Goal: Task Accomplishment & Management: Use online tool/utility

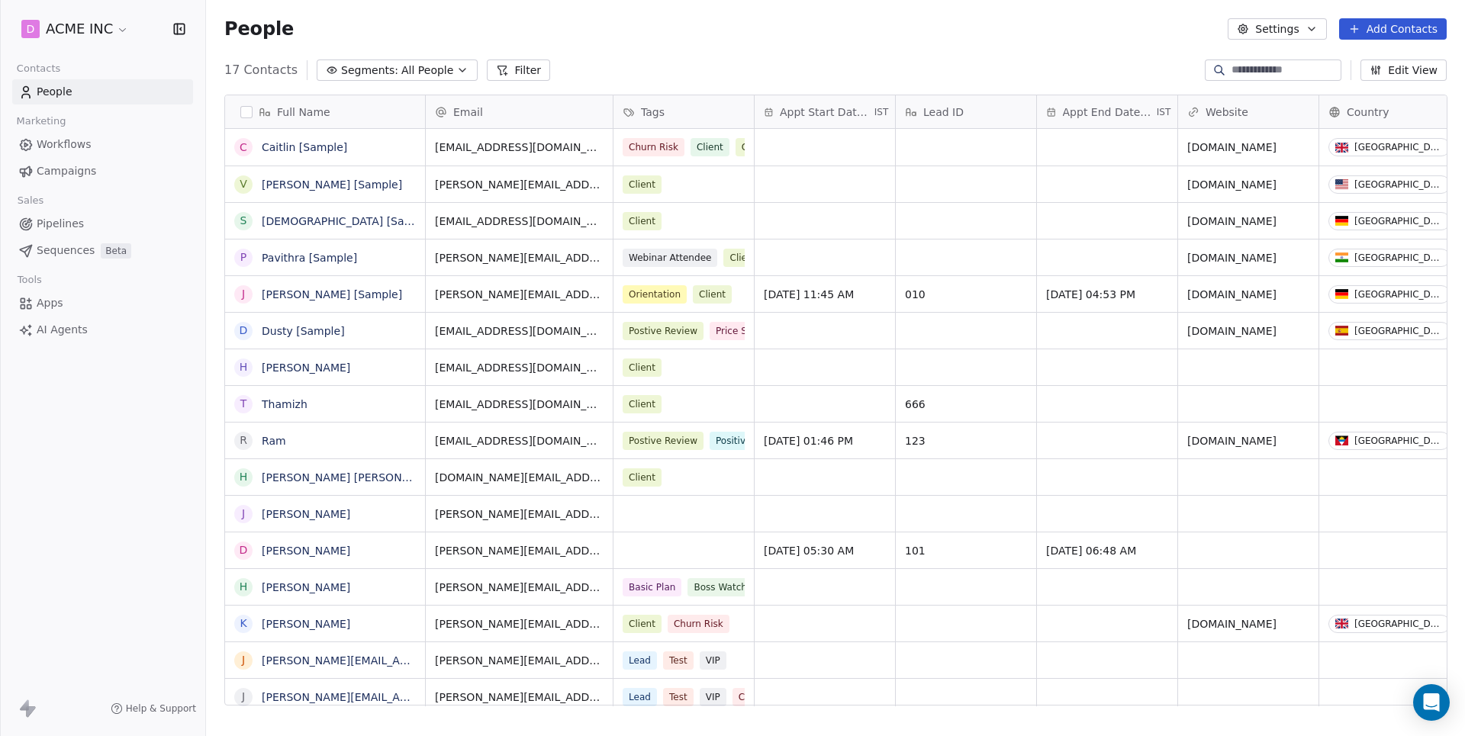
scroll to position [648, 1258]
click at [68, 147] on span "Workflows" at bounding box center [64, 145] width 55 height 16
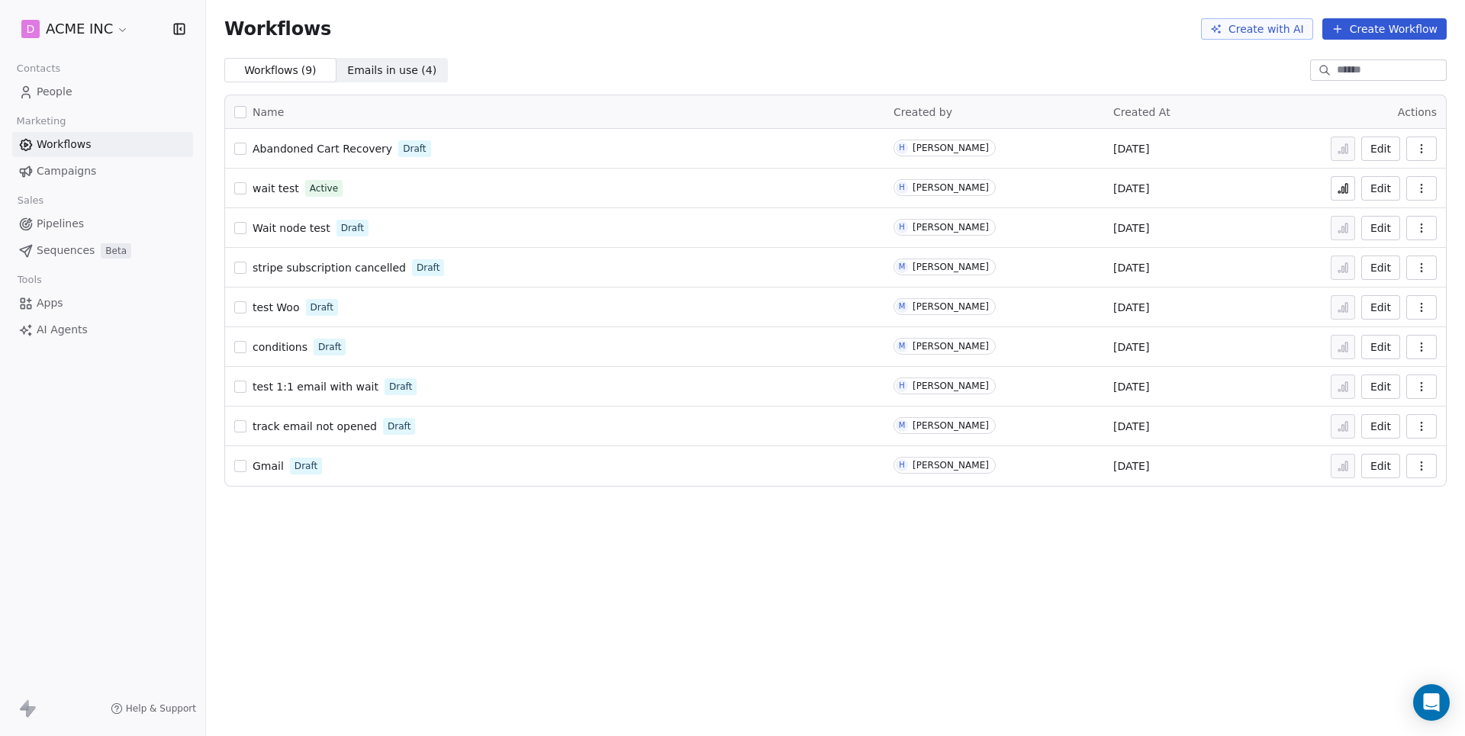
click at [1375, 35] on button "Create Workflow" at bounding box center [1384, 28] width 124 height 21
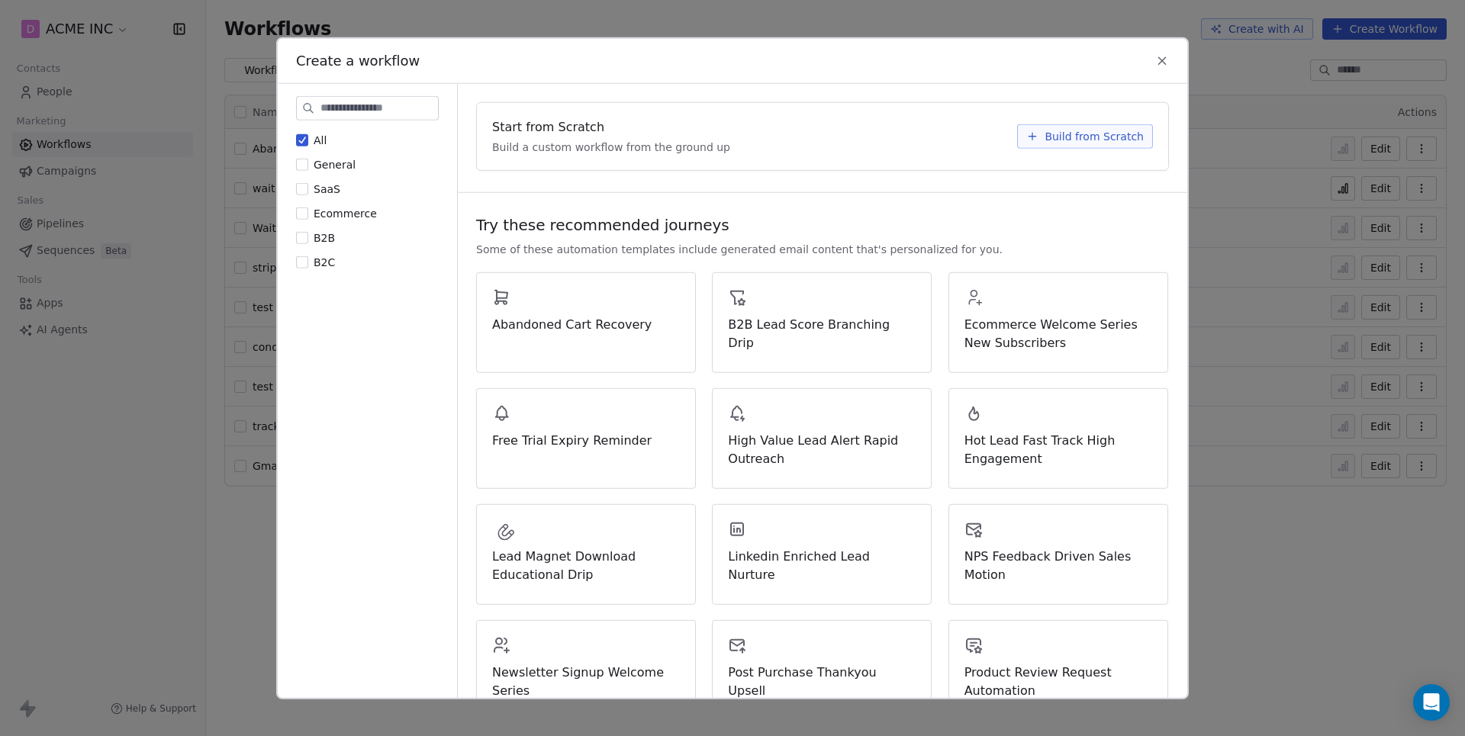
click at [1108, 135] on span "Build from Scratch" at bounding box center [1093, 135] width 99 height 15
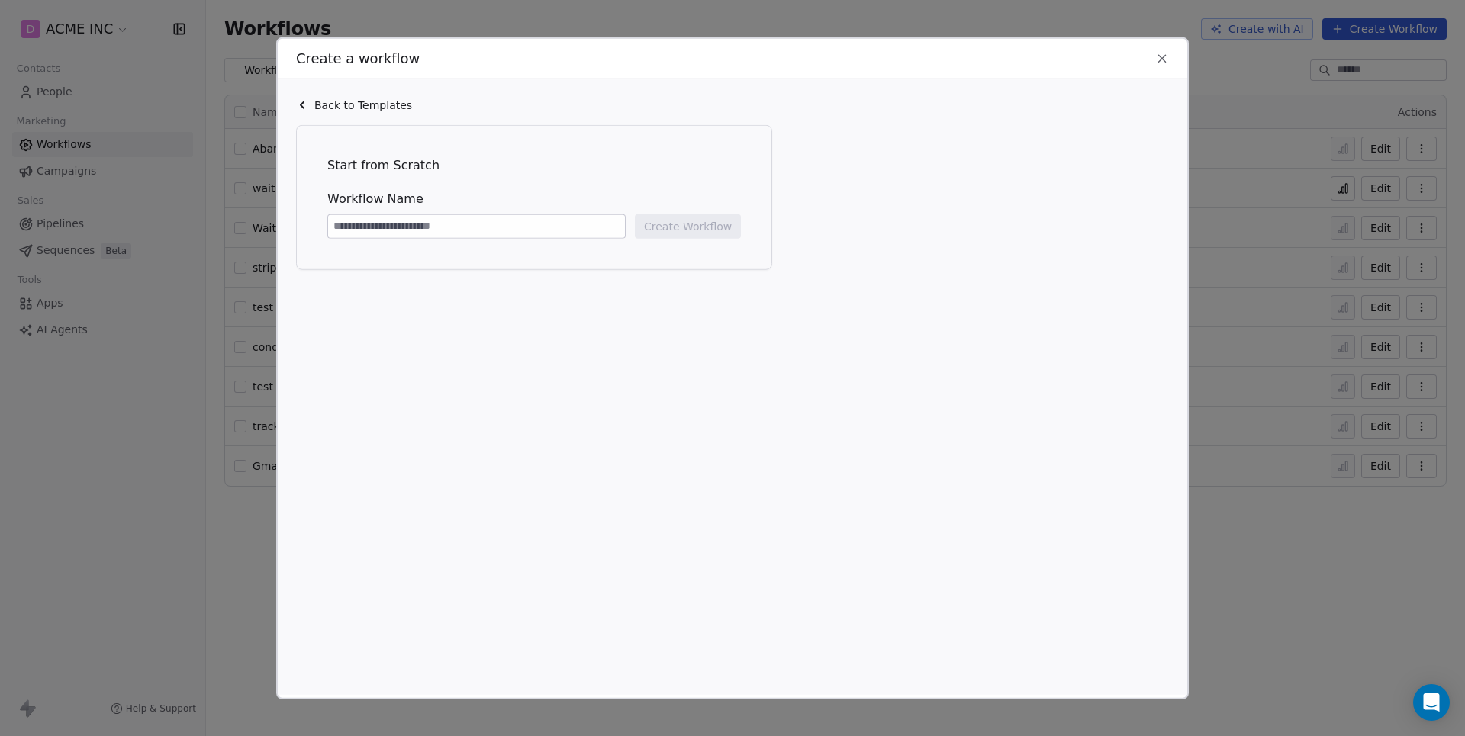
click at [590, 220] on input at bounding box center [476, 225] width 297 height 23
type input "**********"
click at [694, 220] on button "Create Workflow" at bounding box center [688, 226] width 106 height 24
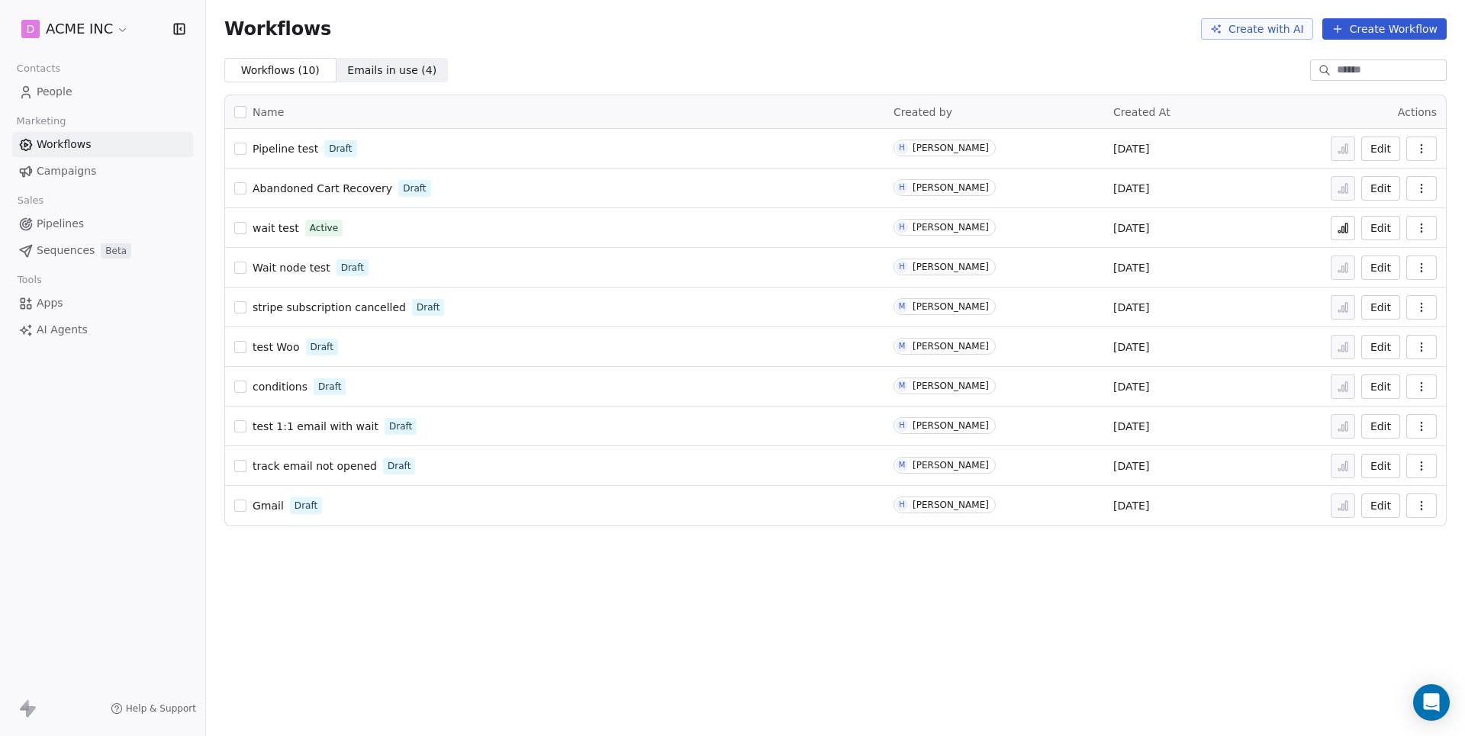
click at [58, 216] on span "Pipelines" at bounding box center [60, 224] width 47 height 16
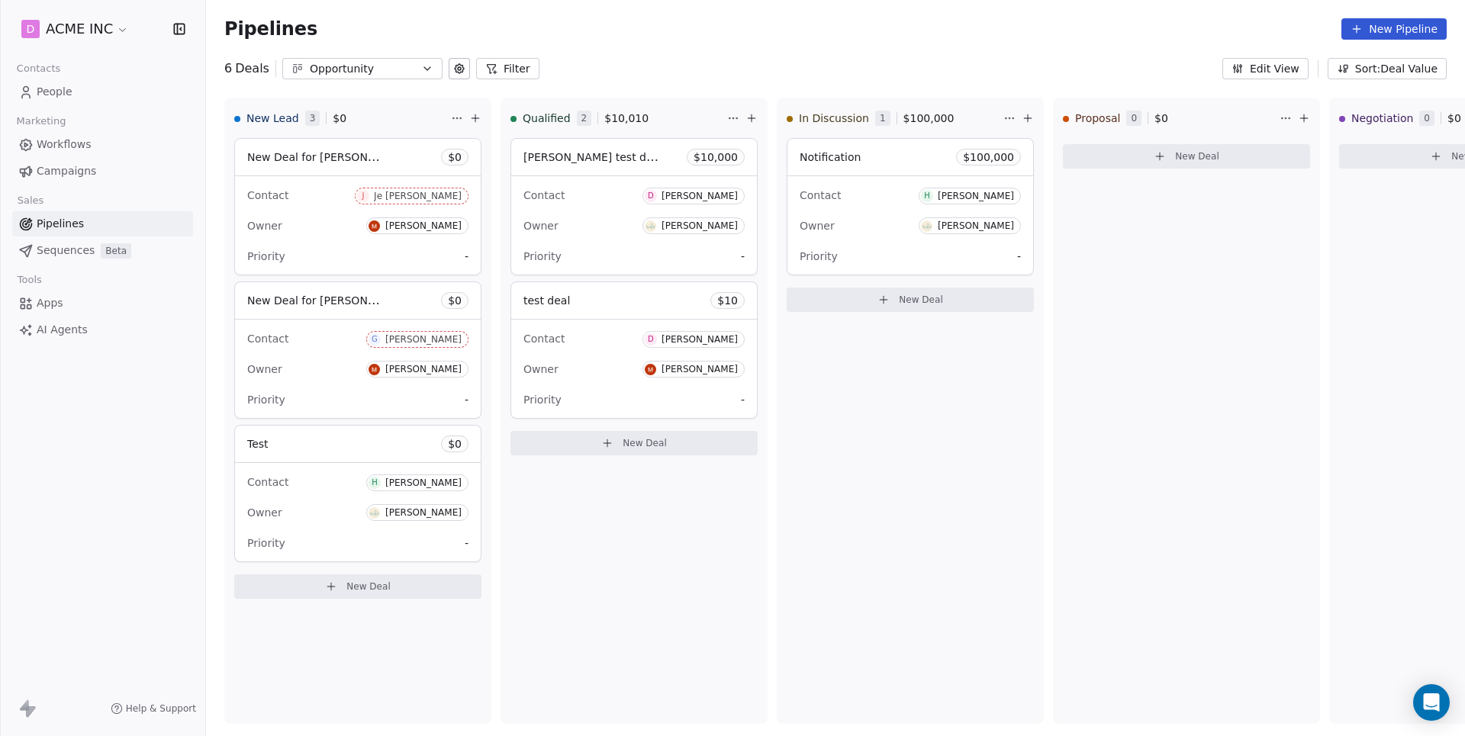
click at [465, 61] on button at bounding box center [459, 68] width 21 height 21
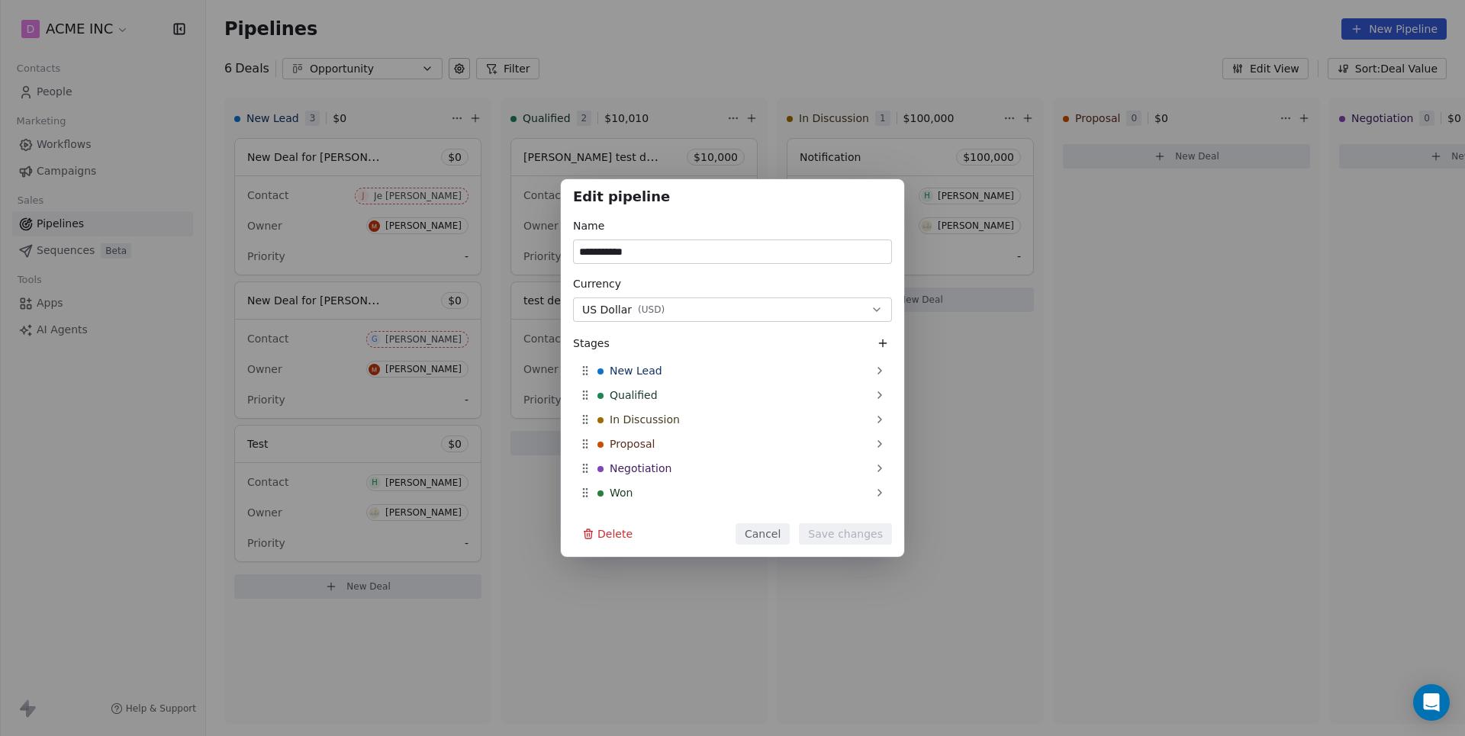
click at [703, 81] on div "**********" at bounding box center [732, 368] width 1465 height 736
click at [510, 71] on div "**********" at bounding box center [732, 368] width 1465 height 736
click at [774, 539] on button "Cancel" at bounding box center [762, 533] width 54 height 21
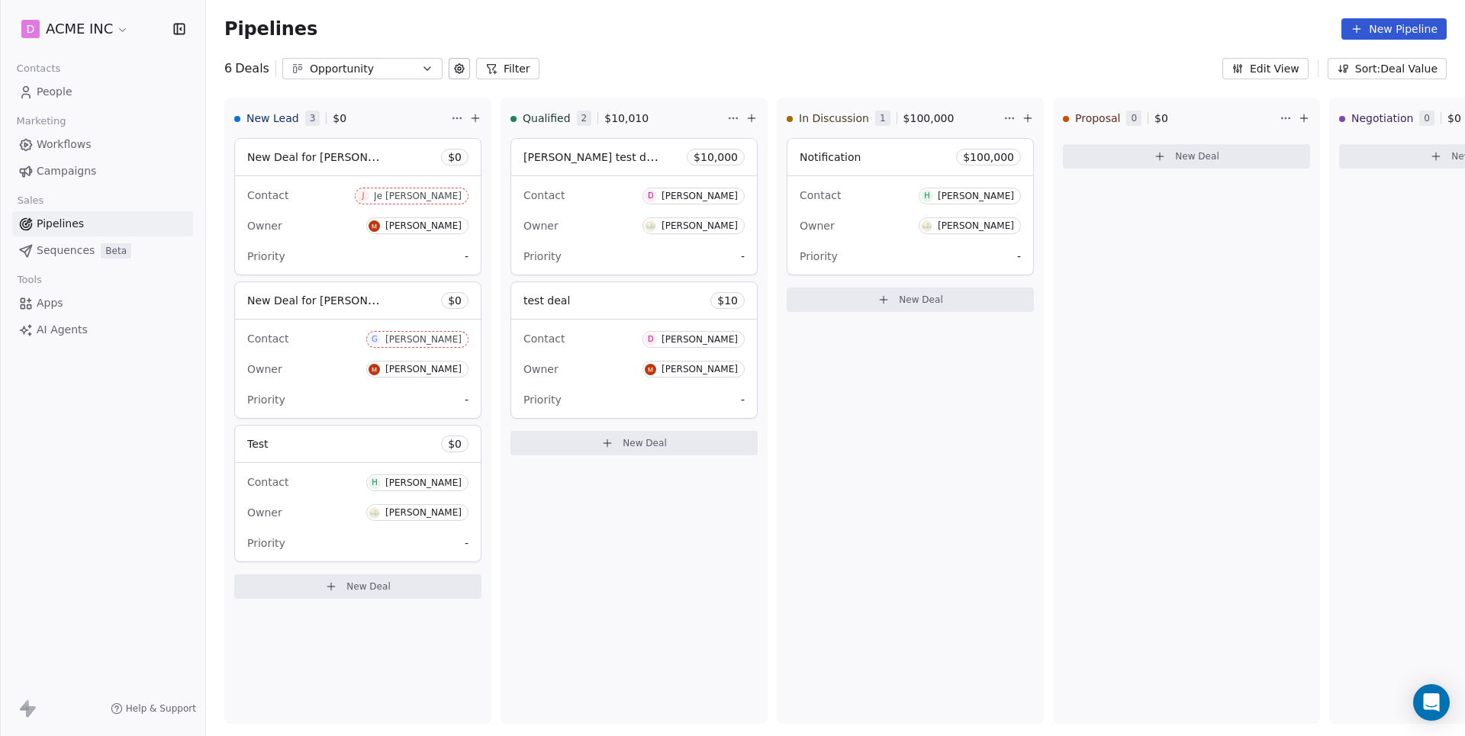
click at [507, 71] on button "Filter" at bounding box center [507, 68] width 63 height 21
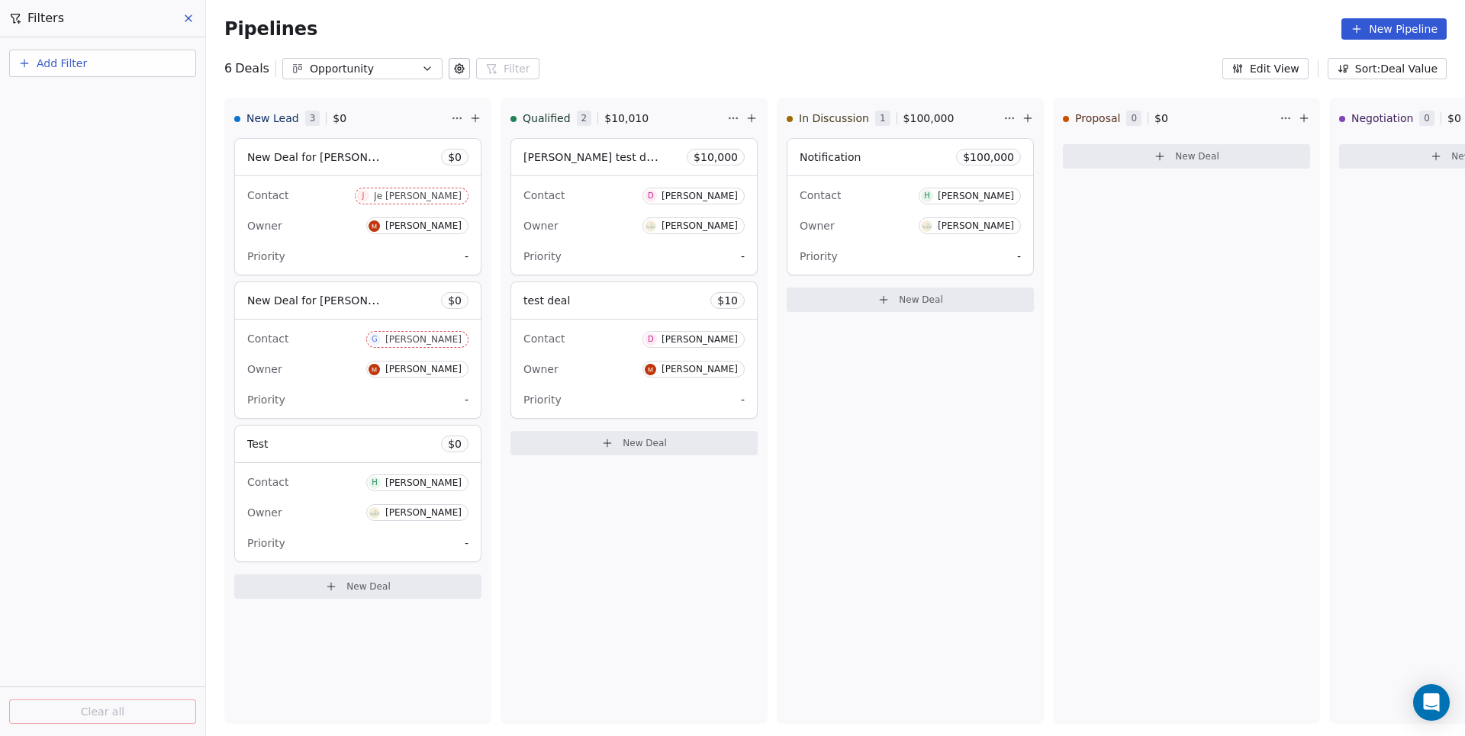
click at [737, 76] on div "6 Deals Opportunity Filter Filters Add Filter Clear all Edit View Sort: Deal Va…" at bounding box center [835, 68] width 1259 height 21
click at [148, 62] on button "Add Filter" at bounding box center [102, 63] width 187 height 27
click at [111, 98] on div "Deal properties" at bounding box center [102, 100] width 155 height 16
click at [713, 25] on html "D ACME INC Contacts People Marketing Workflows Campaigns Sales Pipelines Sequen…" at bounding box center [732, 368] width 1465 height 736
click at [1364, 77] on button "Sort: Deal Value" at bounding box center [1386, 68] width 119 height 21
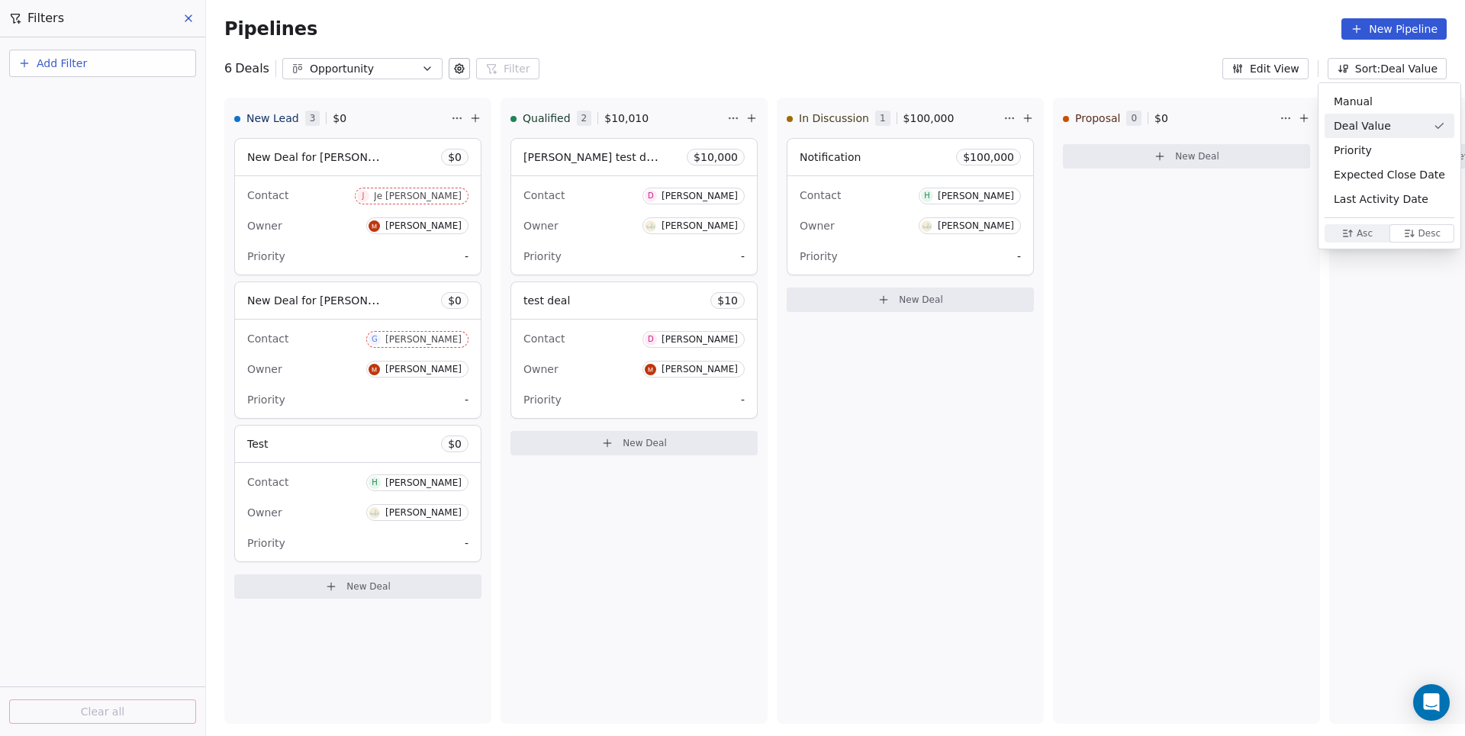
click at [1111, 52] on html "D ACME INC Contacts People Marketing Workflows Campaigns Sales Pipelines Sequen…" at bounding box center [732, 368] width 1465 height 736
click at [1264, 68] on button "Edit View" at bounding box center [1265, 68] width 86 height 21
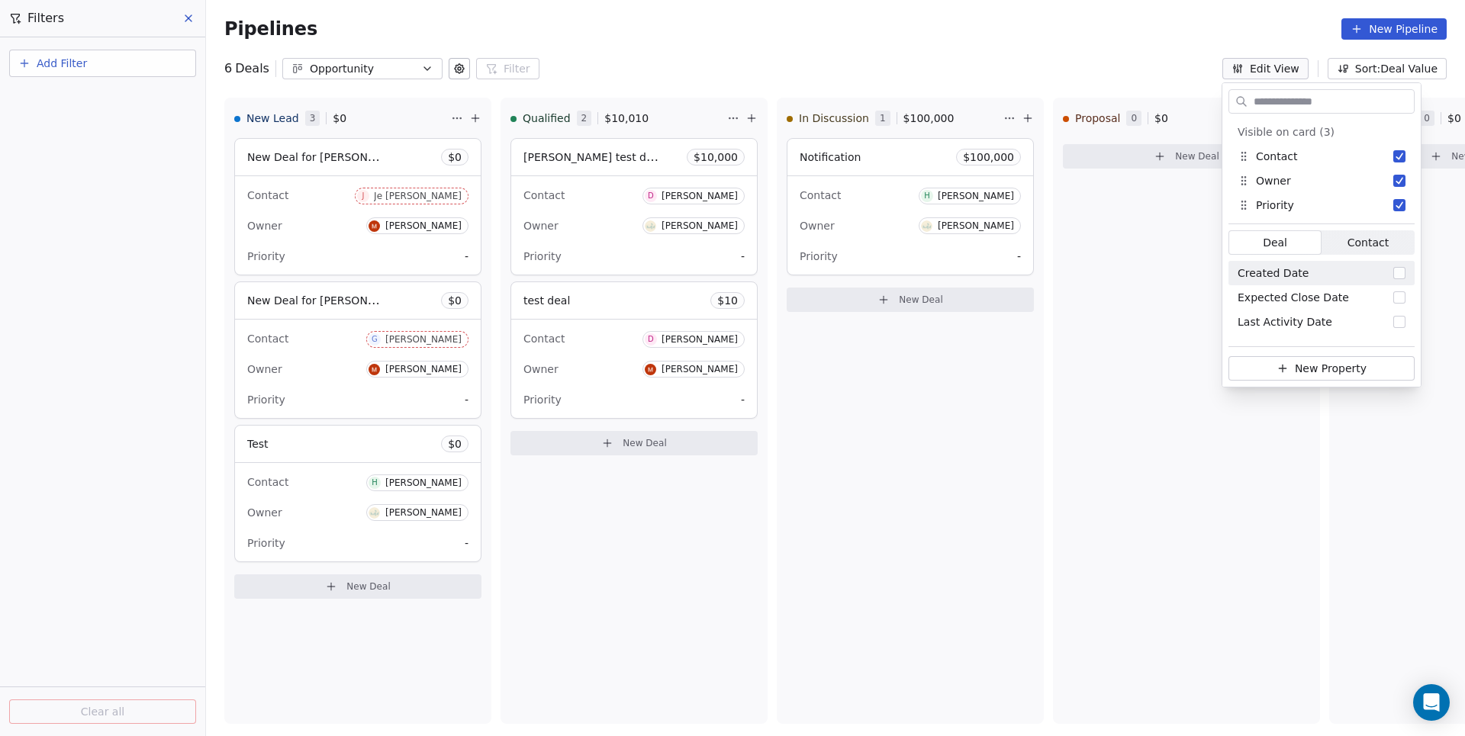
click at [964, 40] on div "Pipelines New Pipeline" at bounding box center [835, 29] width 1259 height 58
